Goal: Information Seeking & Learning: Learn about a topic

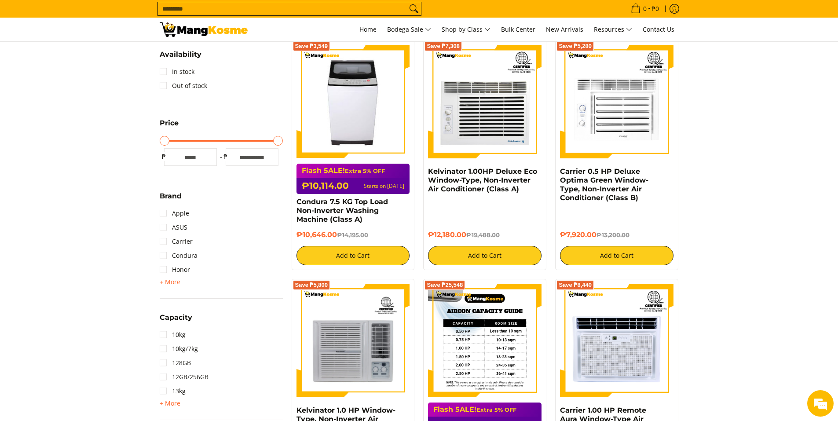
scroll to position [88, 0]
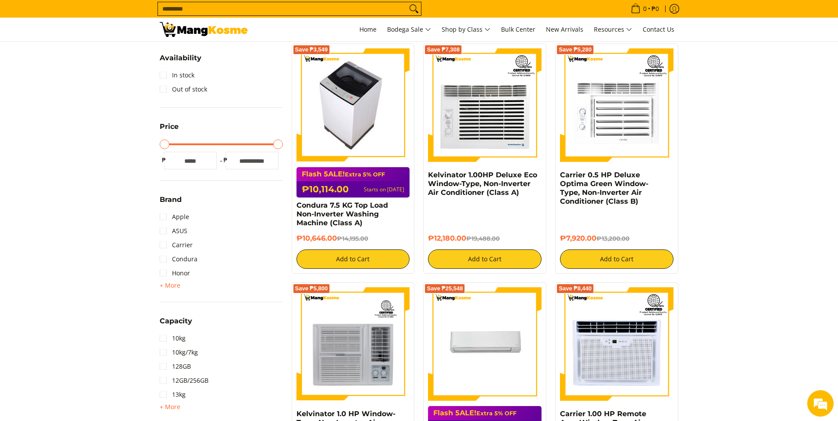
click at [387, 94] on img at bounding box center [353, 104] width 101 height 113
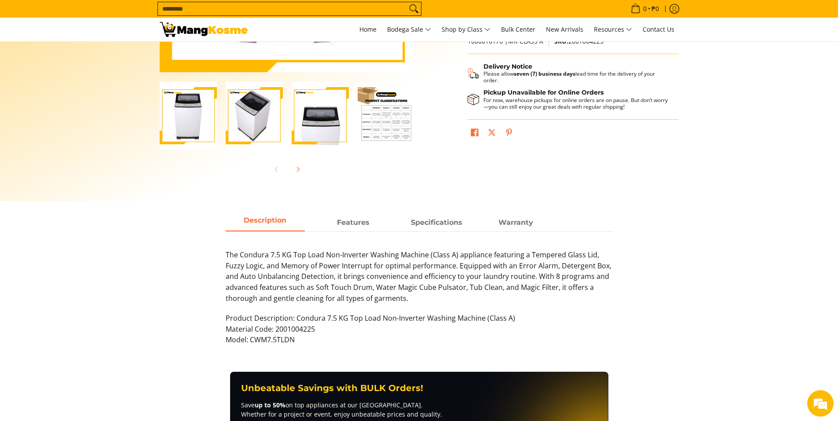
scroll to position [264, 0]
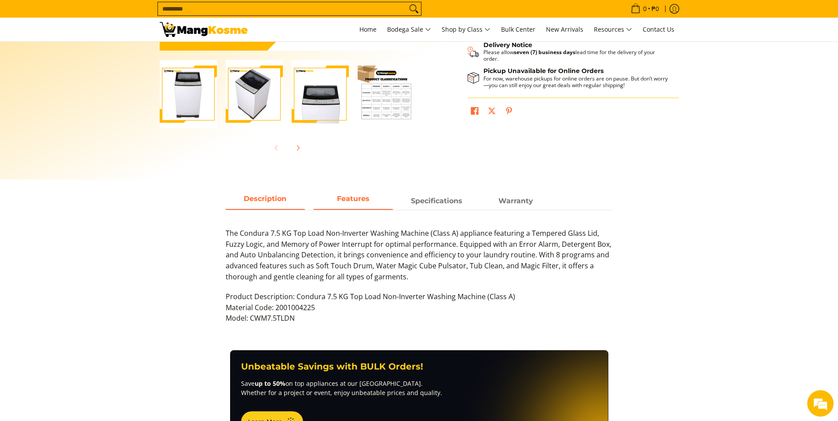
click at [358, 199] on strong "Features" at bounding box center [353, 198] width 33 height 8
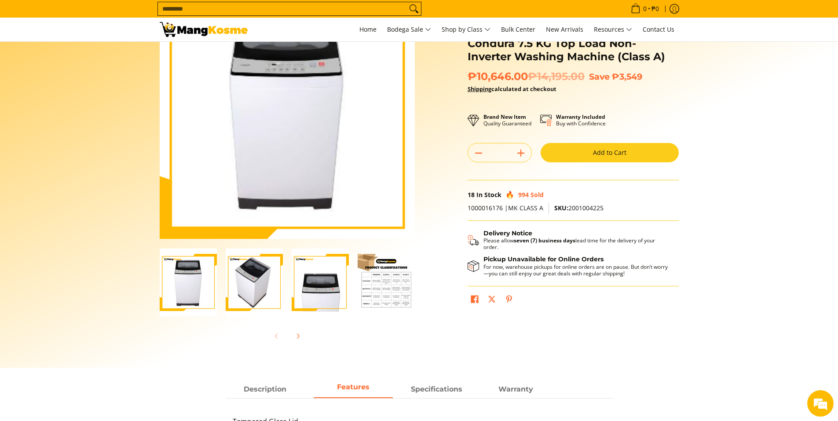
scroll to position [40, 0]
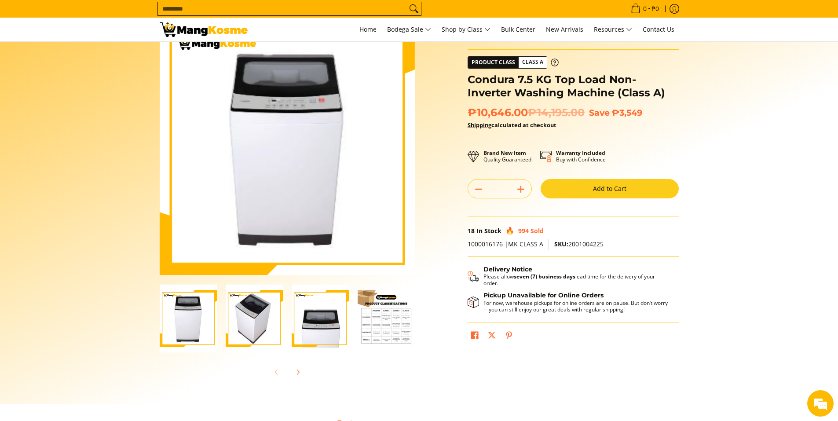
click at [300, 314] on img "Condura 7.5 KG Top Load Non-Inverter Washing Machine (Class A)-3" at bounding box center [320, 319] width 57 height 68
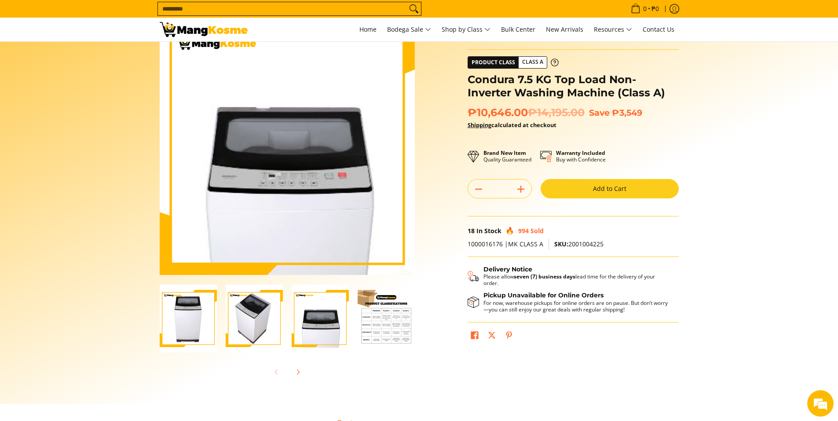
click at [236, 313] on img "Condura 7.5 KG Top Load Non-Inverter Washing Machine (Class A)-2" at bounding box center [254, 319] width 57 height 68
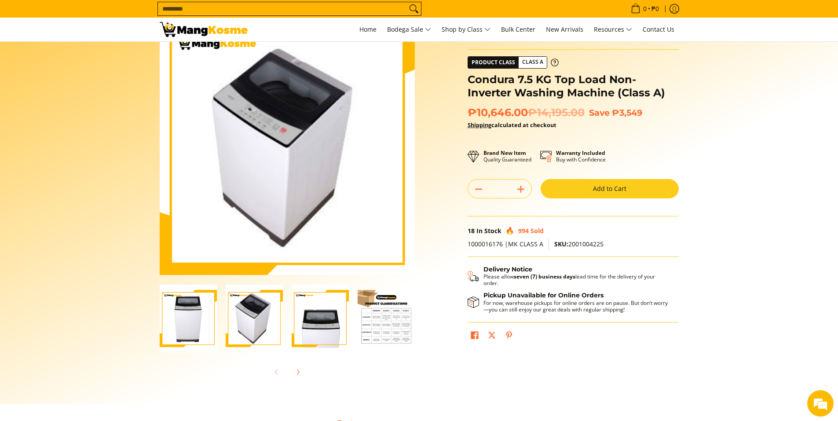
click at [190, 315] on img "condura-7.5kg-topload-non-inverter-washing-machine-class-c-full-view-mang-kosme" at bounding box center [188, 319] width 57 height 68
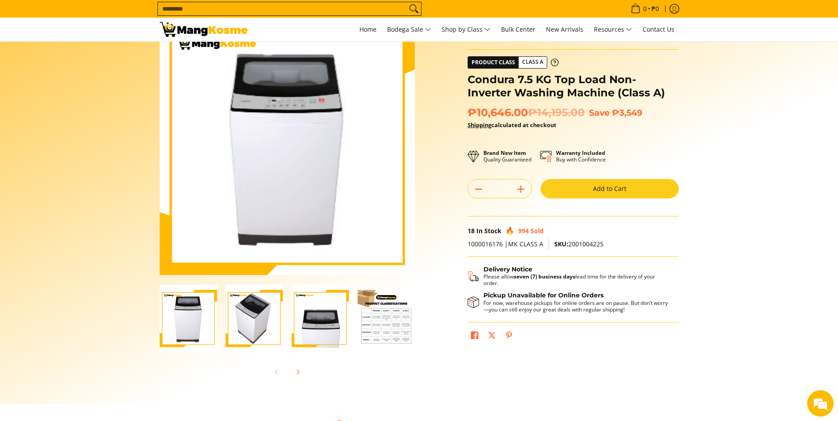
click at [384, 312] on img "Condura 7.5 KG Top Load Non-Inverter Washing Machine (Class A)-4" at bounding box center [386, 318] width 57 height 57
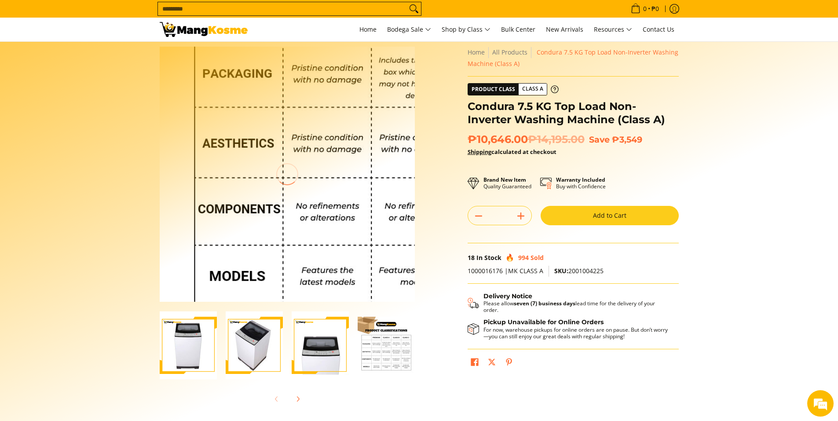
scroll to position [0, 0]
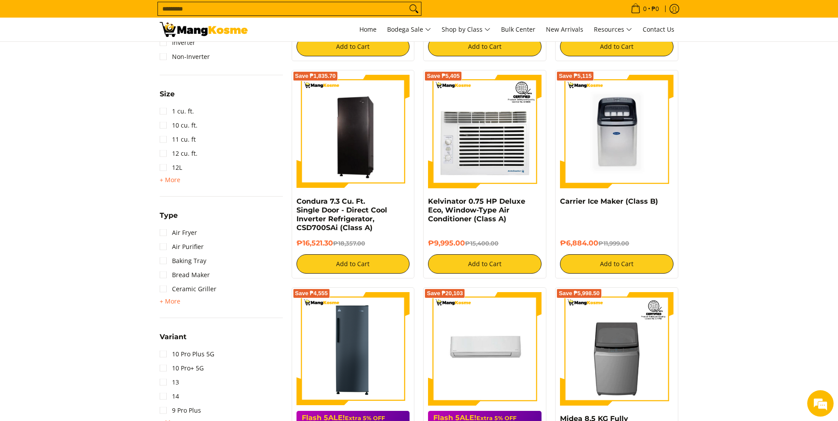
scroll to position [704, 0]
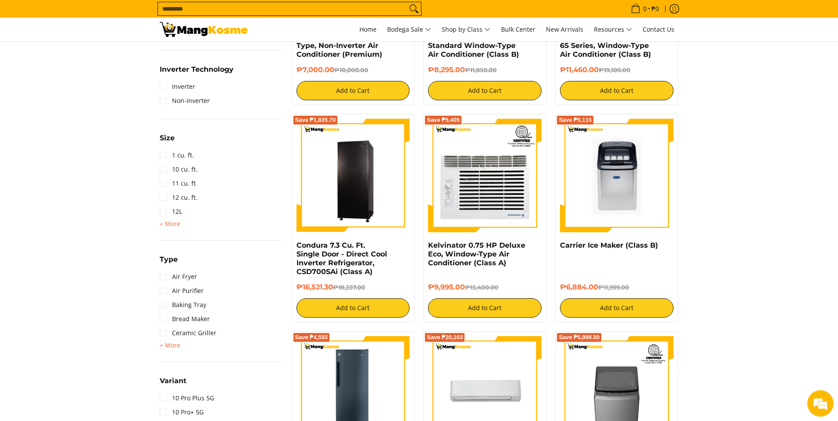
click at [231, 14] on input "Search..." at bounding box center [282, 8] width 249 height 13
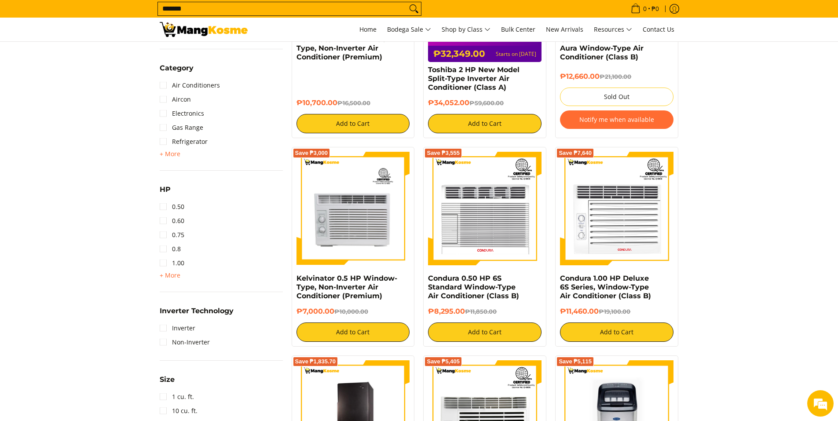
scroll to position [458, 0]
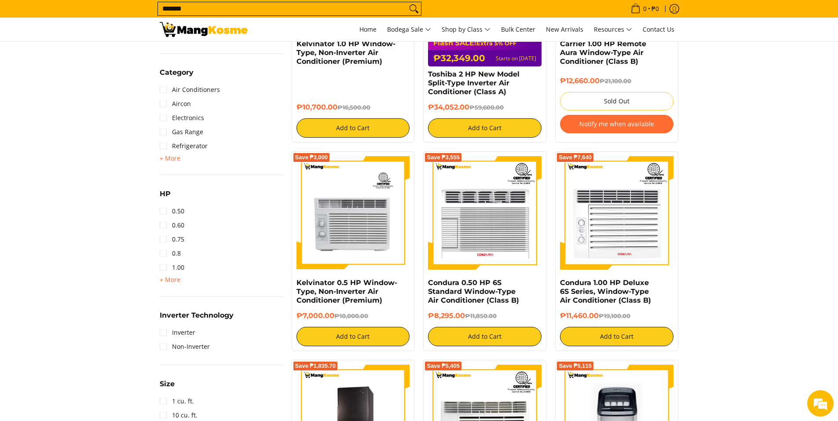
type input "*******"
click at [407, 2] on button "Search" at bounding box center [414, 8] width 14 height 13
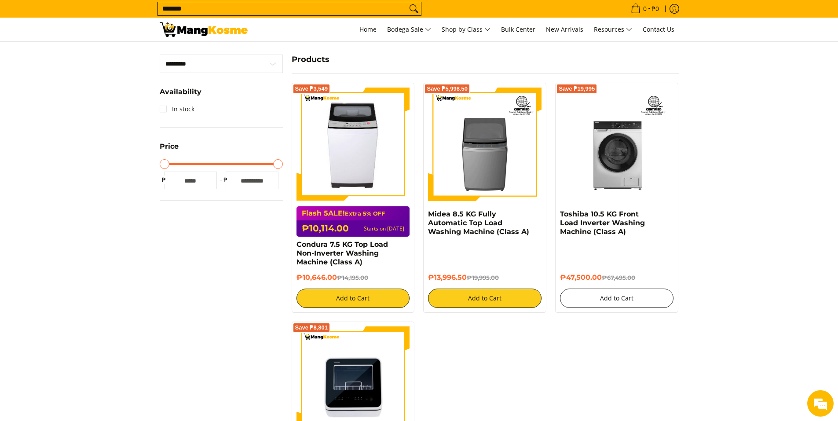
scroll to position [220, 0]
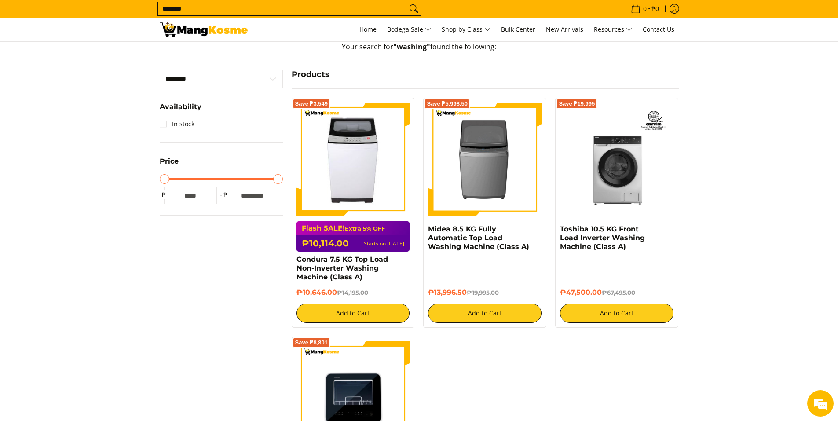
click at [490, 168] on img at bounding box center [484, 158] width 113 height 113
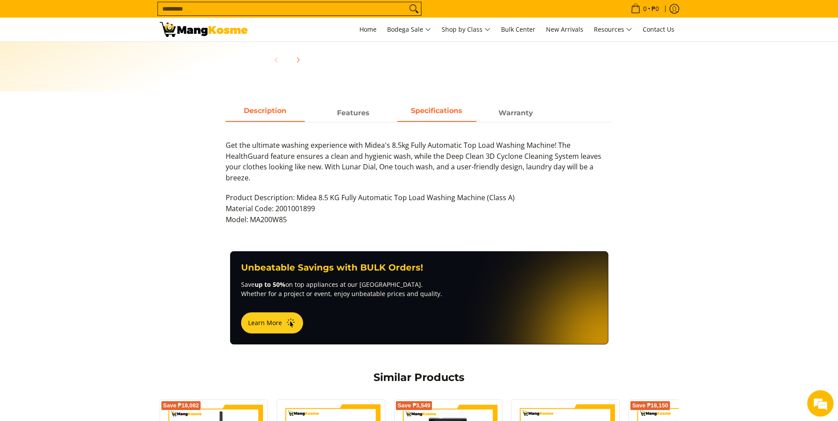
click at [450, 111] on span "Specifications" at bounding box center [436, 113] width 79 height 16
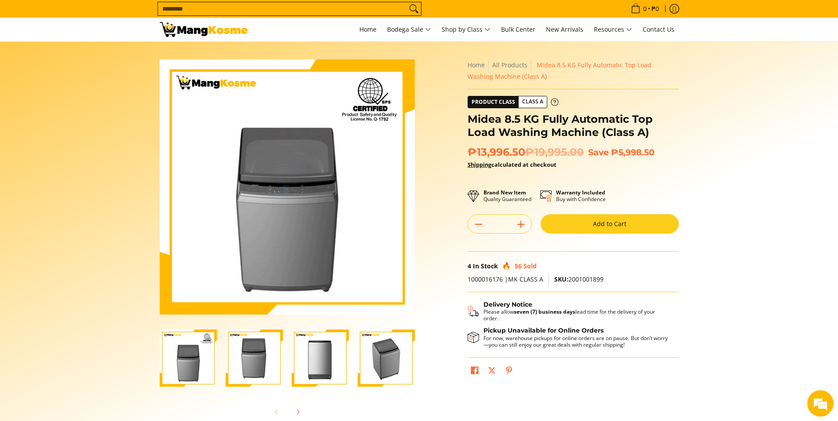
click at [527, 100] on span "Class A" at bounding box center [533, 101] width 28 height 11
click at [712, 281] on section "Skip to Main Content Enable zoom Disable zoom Enable zoom Disable zoom Enable z…" at bounding box center [419, 243] width 838 height 402
click at [513, 277] on span "1000016176 |MK CLASS A" at bounding box center [506, 279] width 76 height 8
click at [571, 276] on span "SKU: 2001001899" at bounding box center [578, 279] width 49 height 8
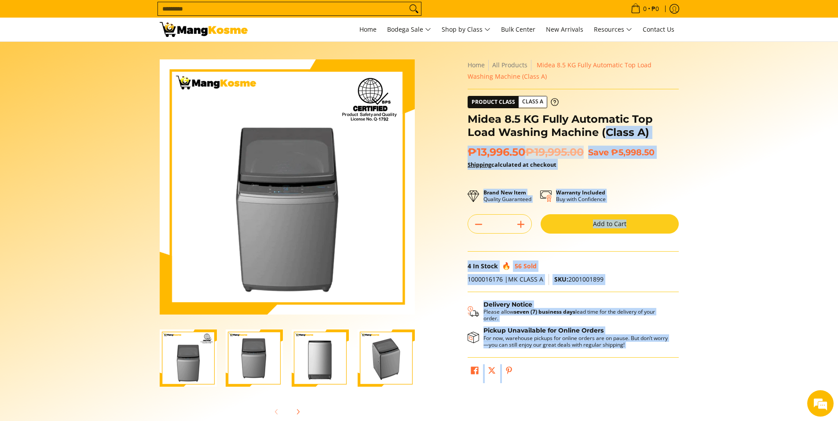
drag, startPoint x: 467, startPoint y: 116, endPoint x: 622, endPoint y: 129, distance: 156.3
click at [606, 130] on div "**********" at bounding box center [573, 223] width 220 height 328
click at [625, 128] on h1 "Midea 8.5 KG Fully Automatic Top Load Washing Machine (Class A)" at bounding box center [573, 126] width 211 height 26
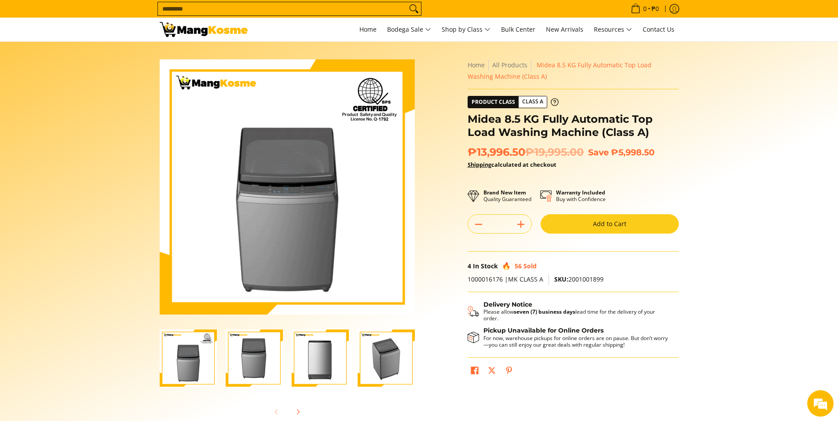
drag, startPoint x: 662, startPoint y: 122, endPoint x: 489, endPoint y: 124, distance: 172.4
click at [655, 125] on h1 "Midea 8.5 KG Fully Automatic Top Load Washing Machine (Class A)" at bounding box center [573, 126] width 211 height 26
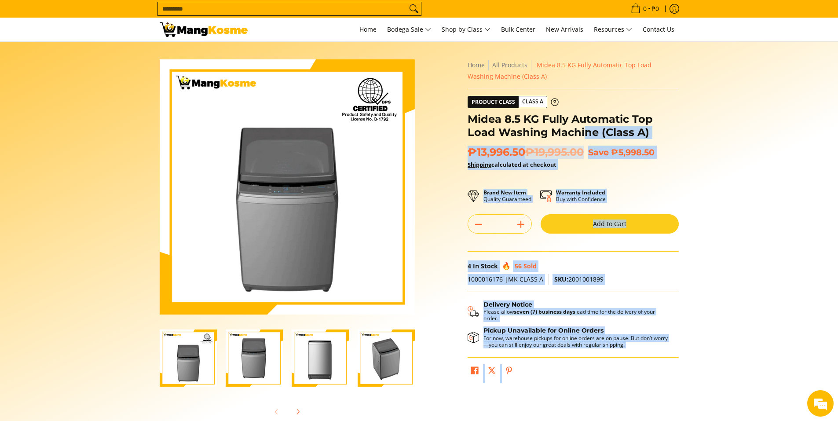
drag, startPoint x: 467, startPoint y: 115, endPoint x: 590, endPoint y: 135, distance: 124.7
click at [588, 135] on div "**********" at bounding box center [573, 223] width 220 height 328
click at [591, 135] on h1 "Midea 8.5 KG Fully Automatic Top Load Washing Machine (Class A)" at bounding box center [573, 126] width 211 height 26
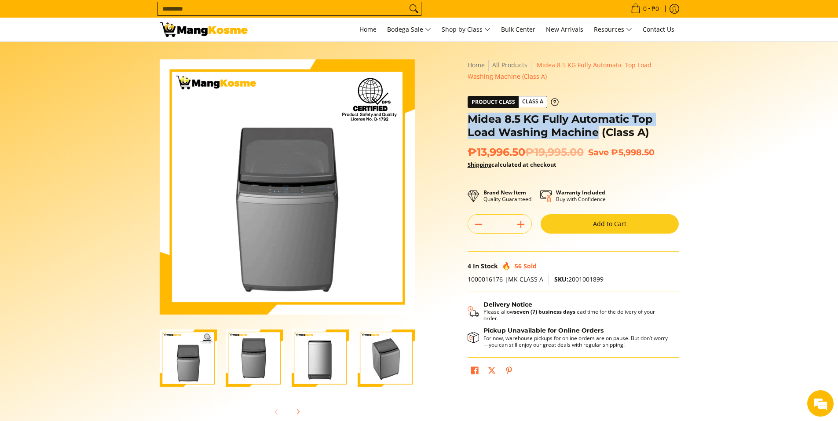
drag, startPoint x: 596, startPoint y: 132, endPoint x: 469, endPoint y: 118, distance: 126.9
click at [469, 118] on h1 "Midea 8.5 KG Fully Automatic Top Load Washing Machine (Class A)" at bounding box center [573, 126] width 211 height 26
copy h1 "Midea 8.5 KG Fully Automatic Top Load Washing Machine"
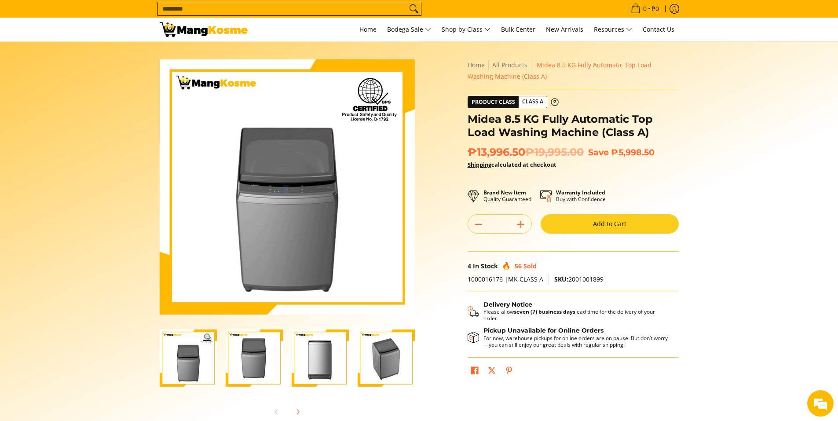
click at [769, 134] on section "Skip to Main Content Enable zoom Disable zoom Enable zoom Disable zoom Enable z…" at bounding box center [419, 243] width 838 height 402
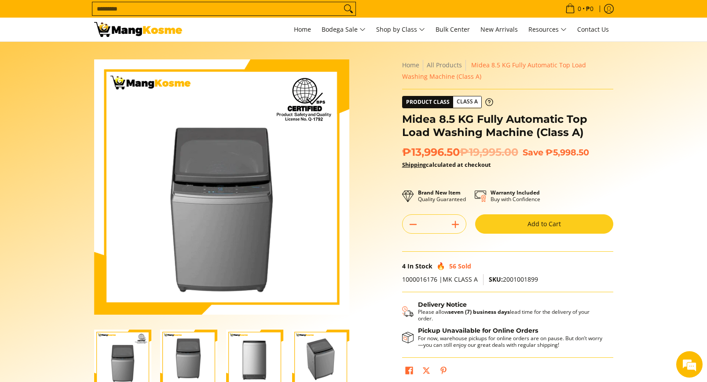
click at [658, 189] on section "Skip to Main Content Enable zoom Disable zoom Enable zoom Disable zoom Enable z…" at bounding box center [353, 243] width 707 height 402
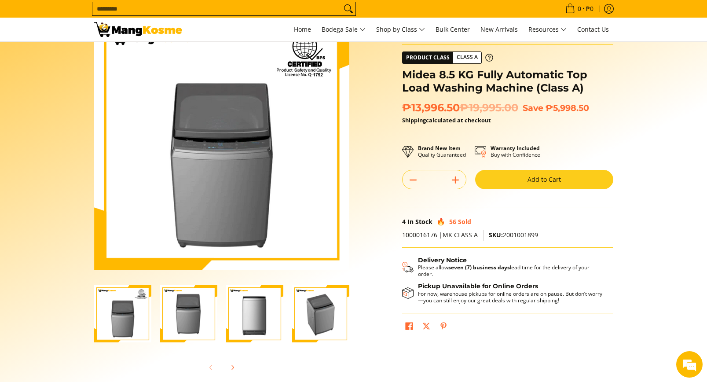
scroll to position [44, 0]
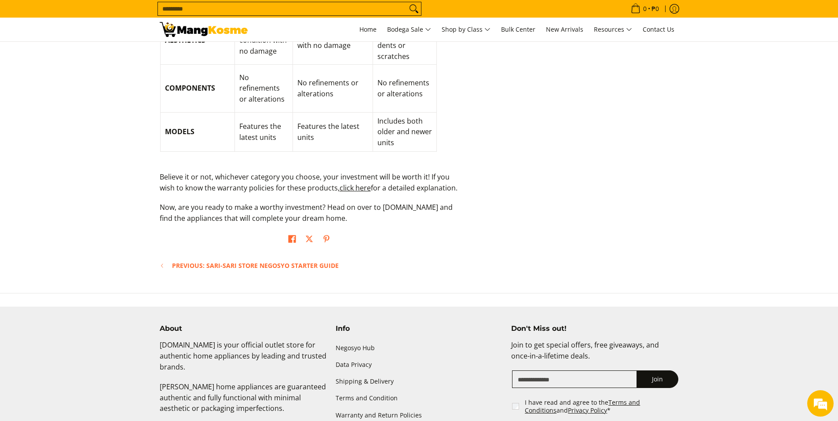
scroll to position [1012, 0]
